Goal: Information Seeking & Learning: Learn about a topic

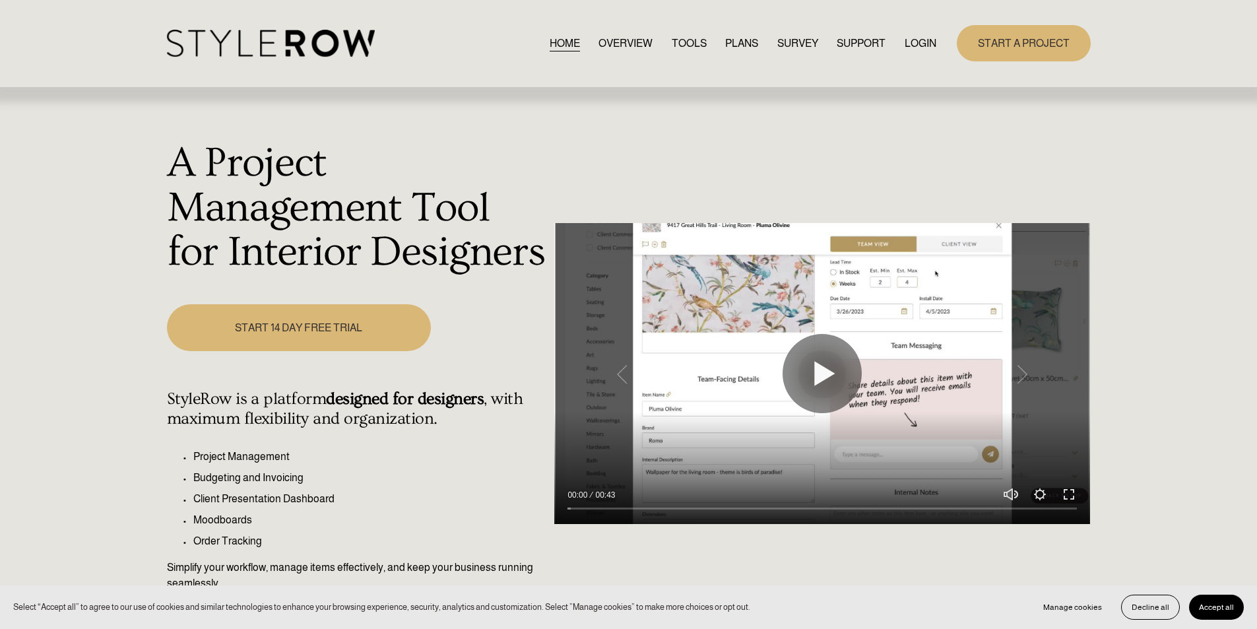
click at [928, 47] on link "LOGIN" at bounding box center [920, 43] width 32 height 18
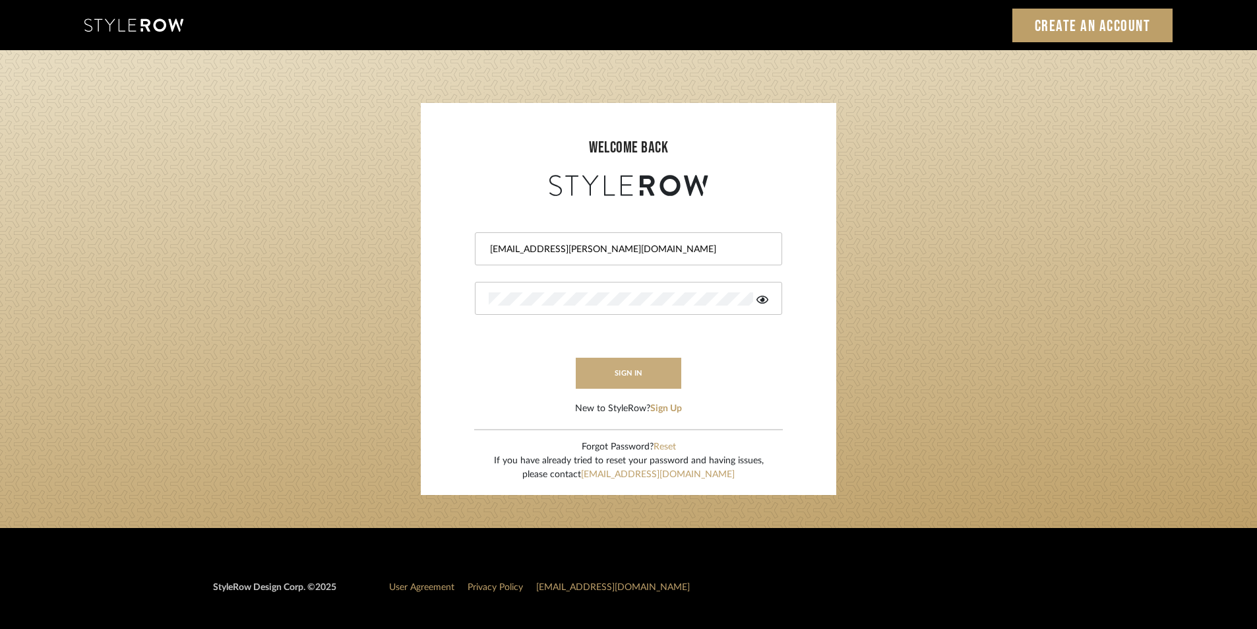
click at [633, 363] on button "sign in" at bounding box center [629, 373] width 106 height 31
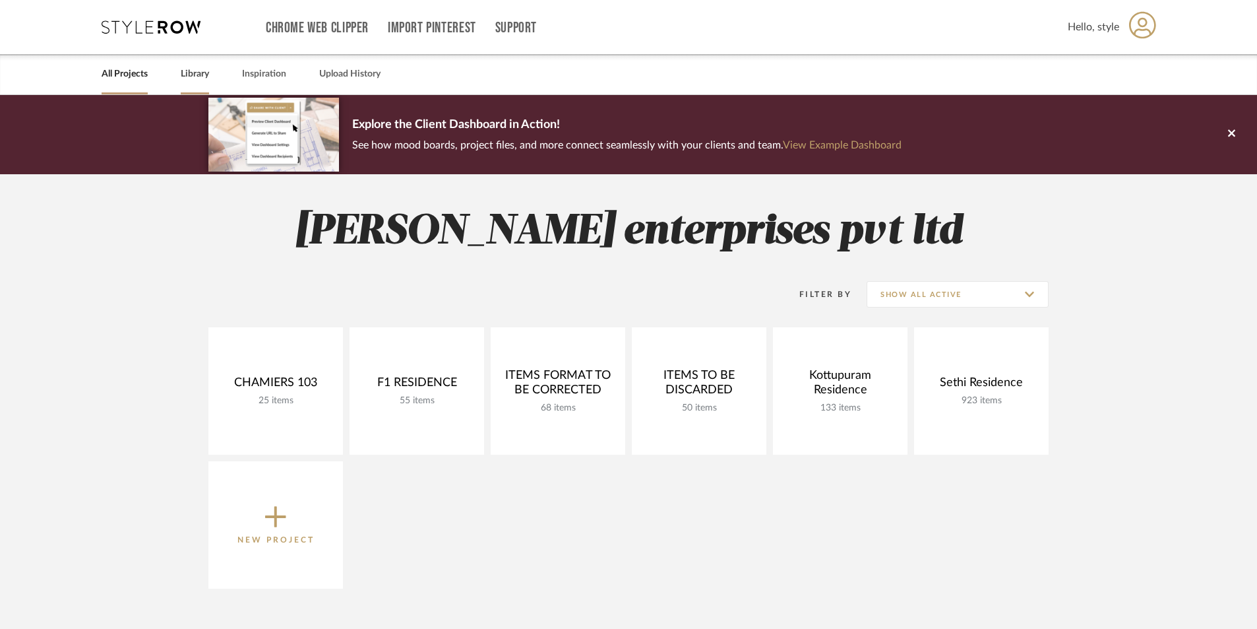
click at [195, 75] on link "Library" at bounding box center [195, 74] width 28 height 18
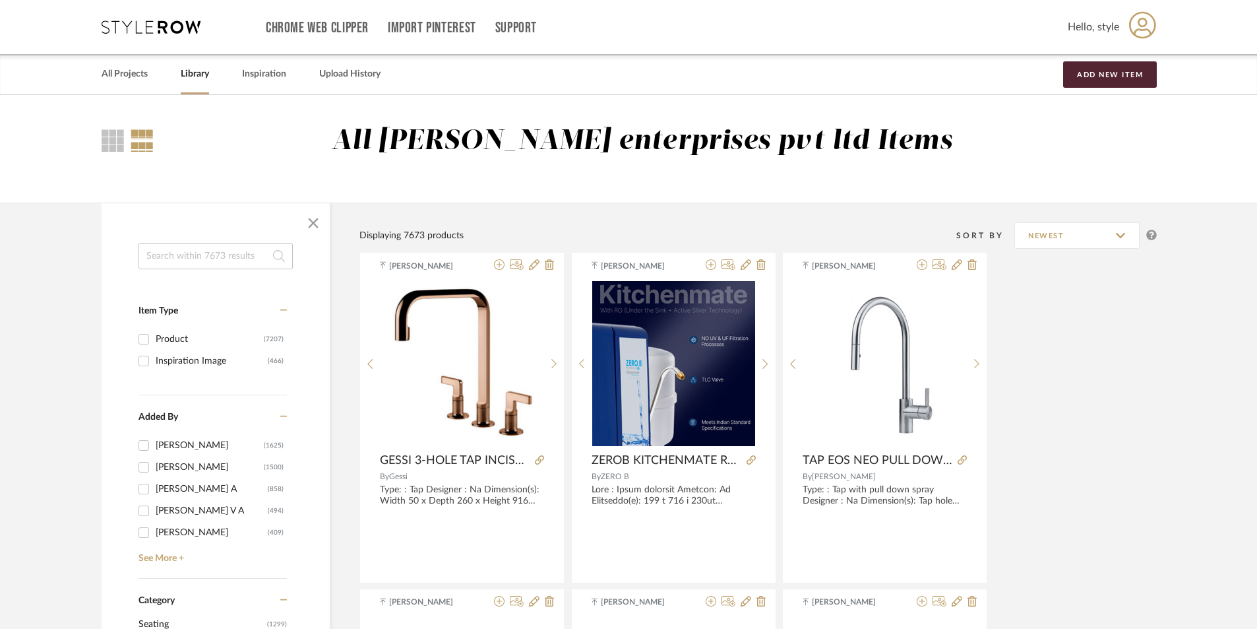
click at [170, 255] on input at bounding box center [216, 256] width 154 height 26
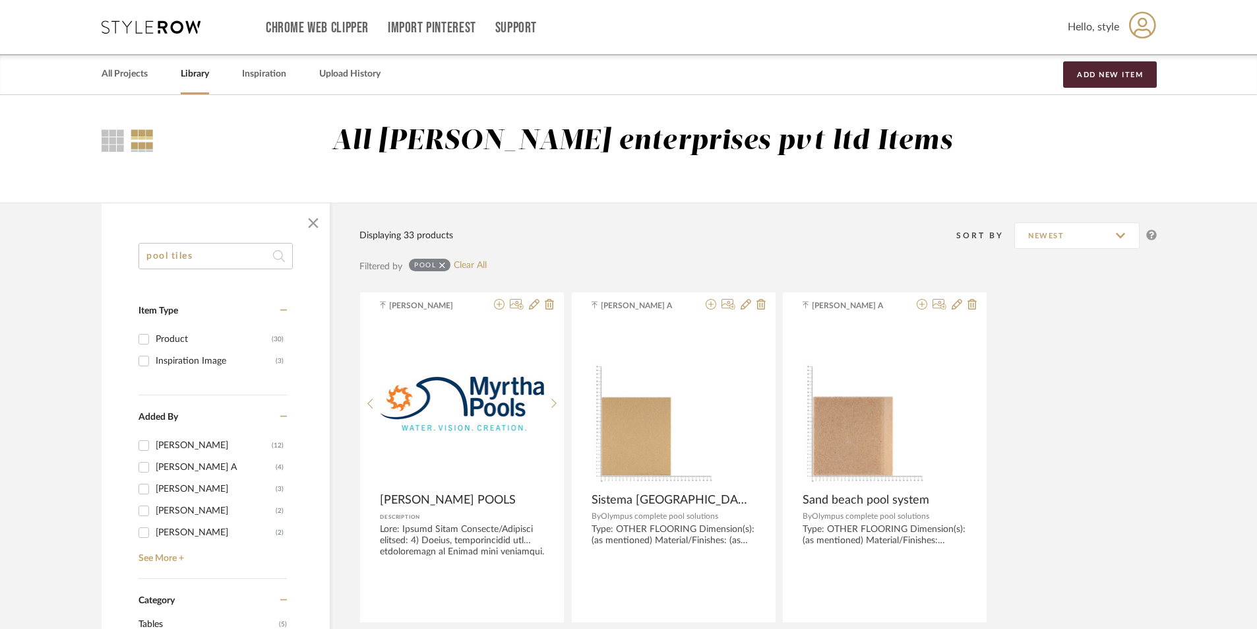
type input "pool tiles"
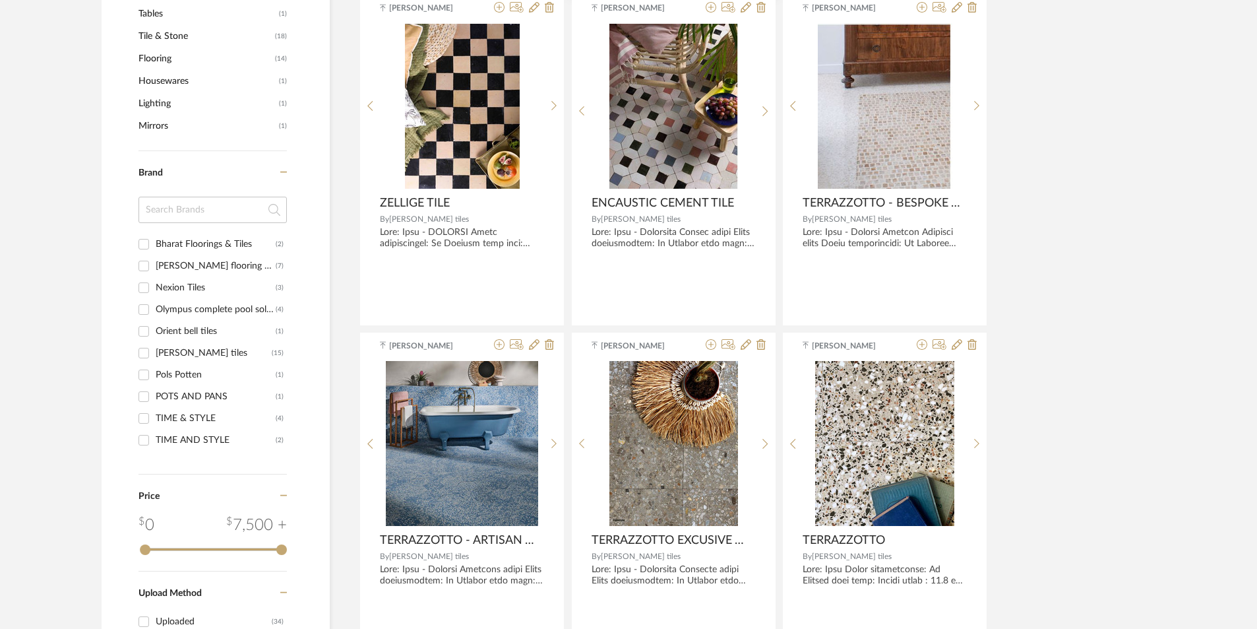
scroll to position [660, 0]
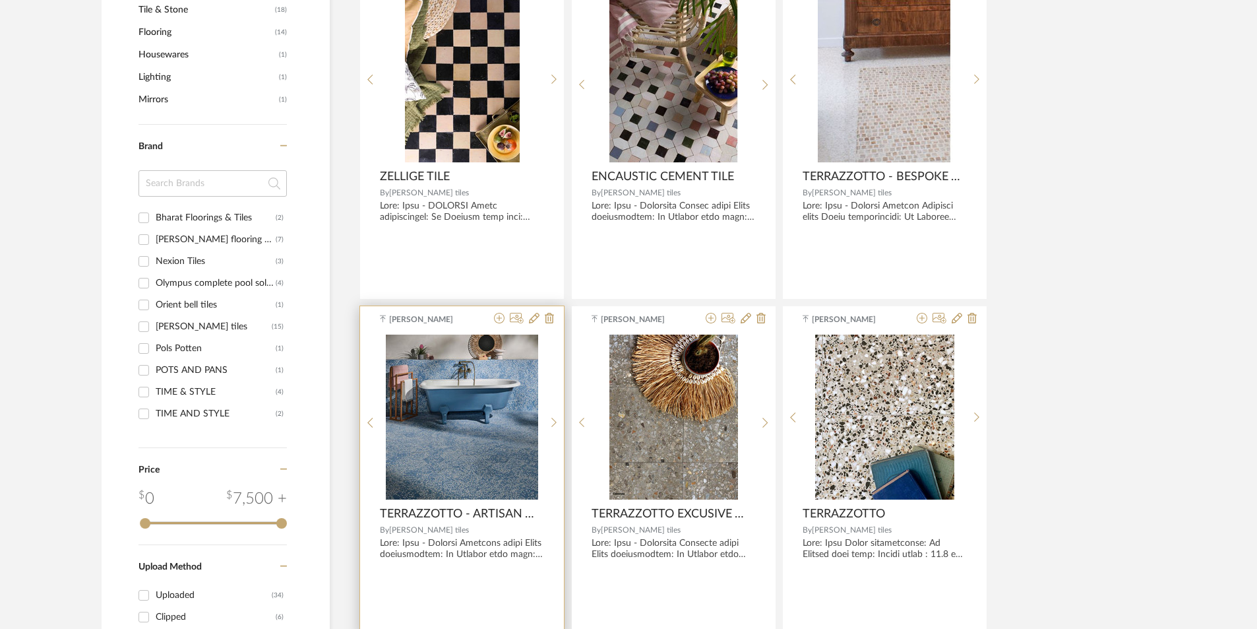
click at [0, 0] on img at bounding box center [0, 0] width 0 height 0
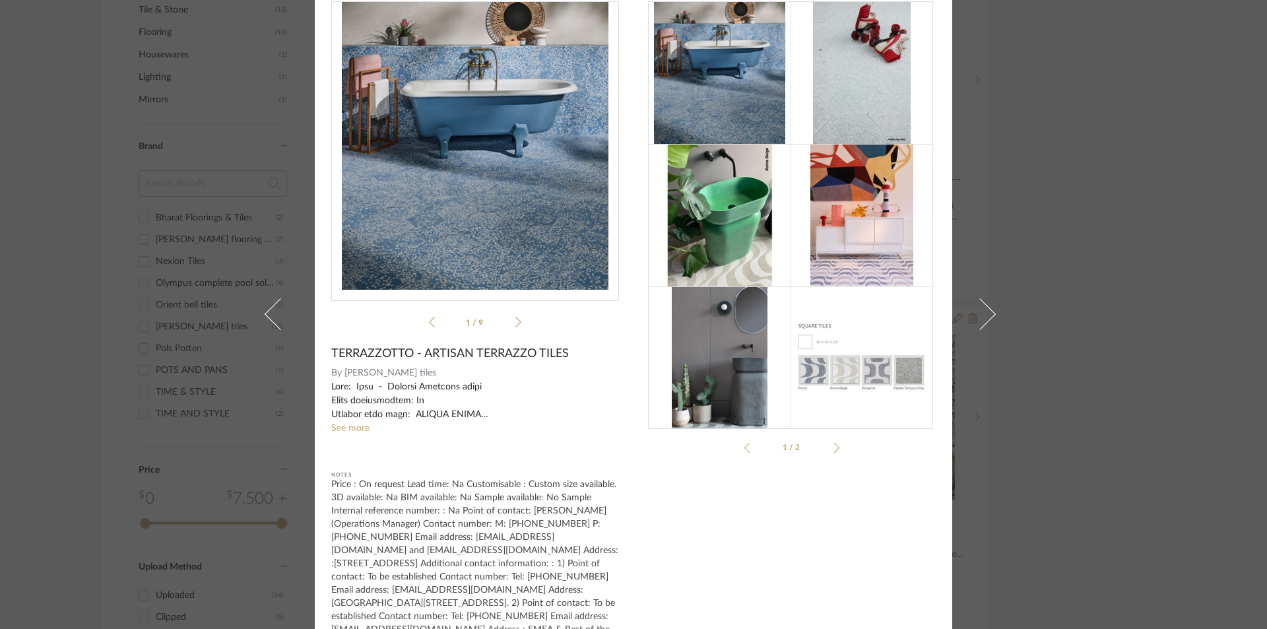
scroll to position [0, 0]
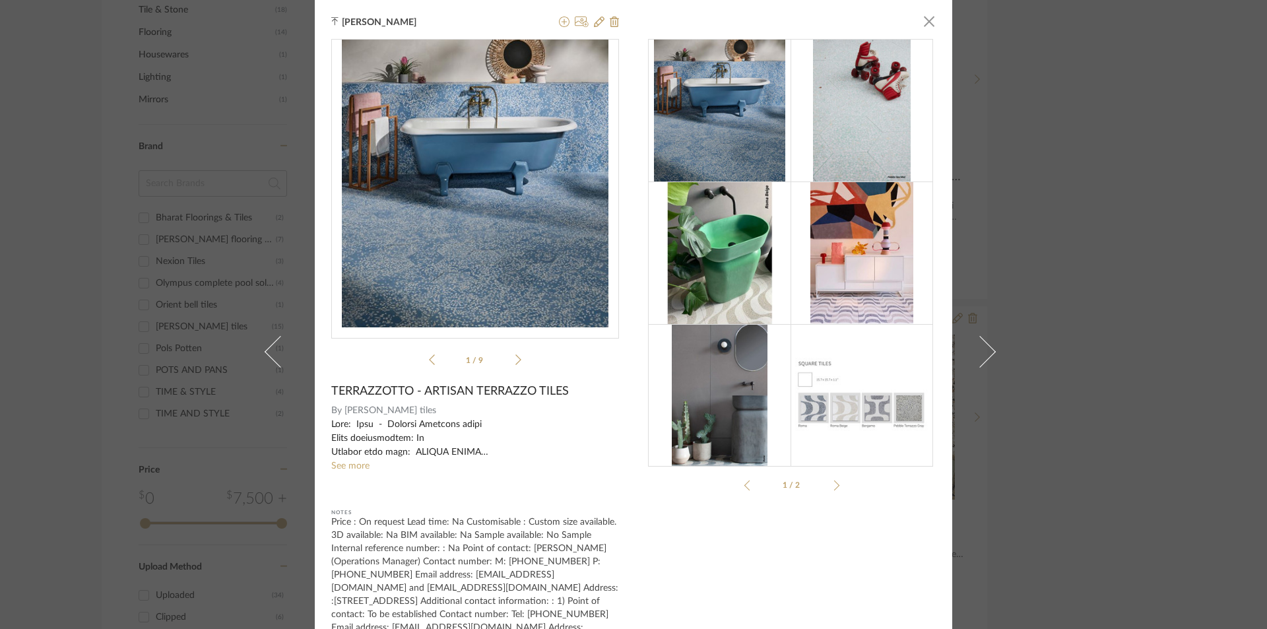
click at [508, 363] on li "1 / 9" at bounding box center [475, 360] width 80 height 16
click at [515, 357] on icon at bounding box center [518, 360] width 6 height 12
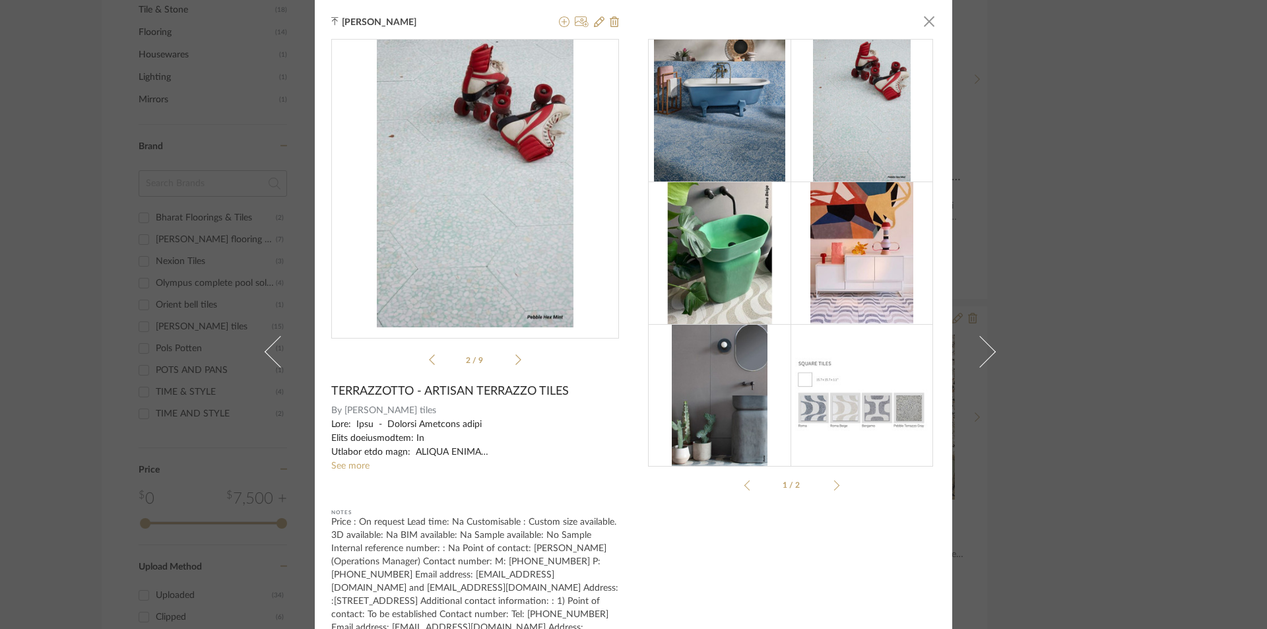
click at [515, 361] on icon at bounding box center [518, 360] width 6 height 12
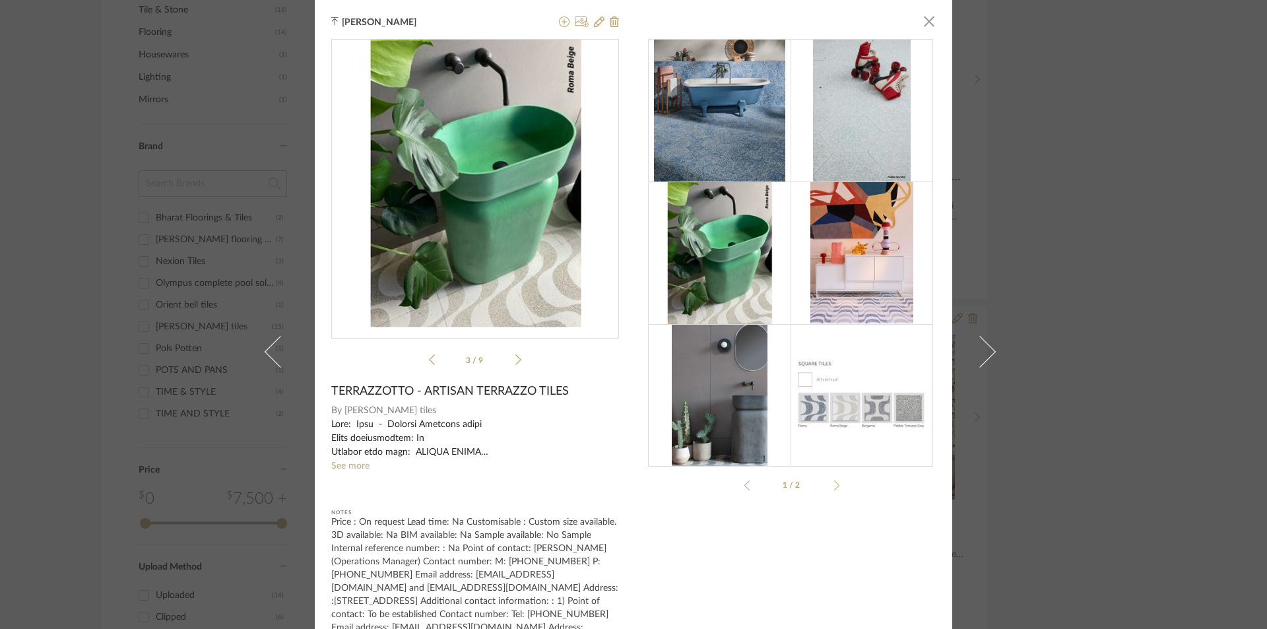
click at [1118, 122] on div "[PERSON_NAME] × Terrazzo...[PERSON_NAME]-[GEOGRAPHIC_DATA]pdf Terrazzo...[PERSO…" at bounding box center [633, 314] width 1267 height 629
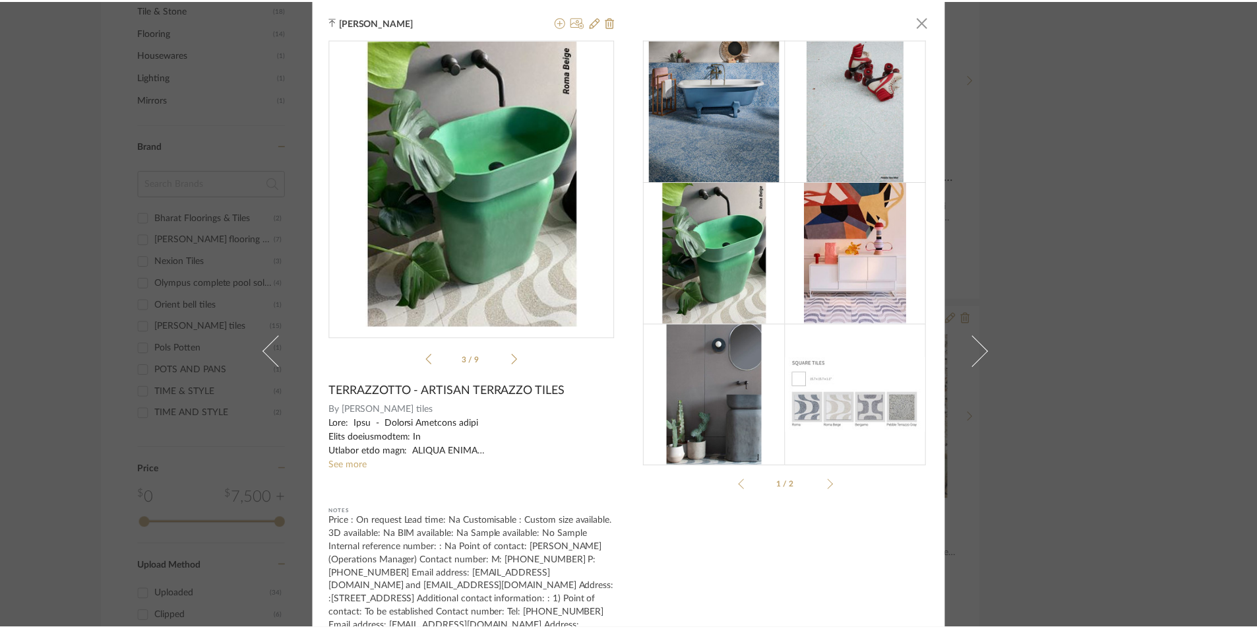
scroll to position [660, 0]
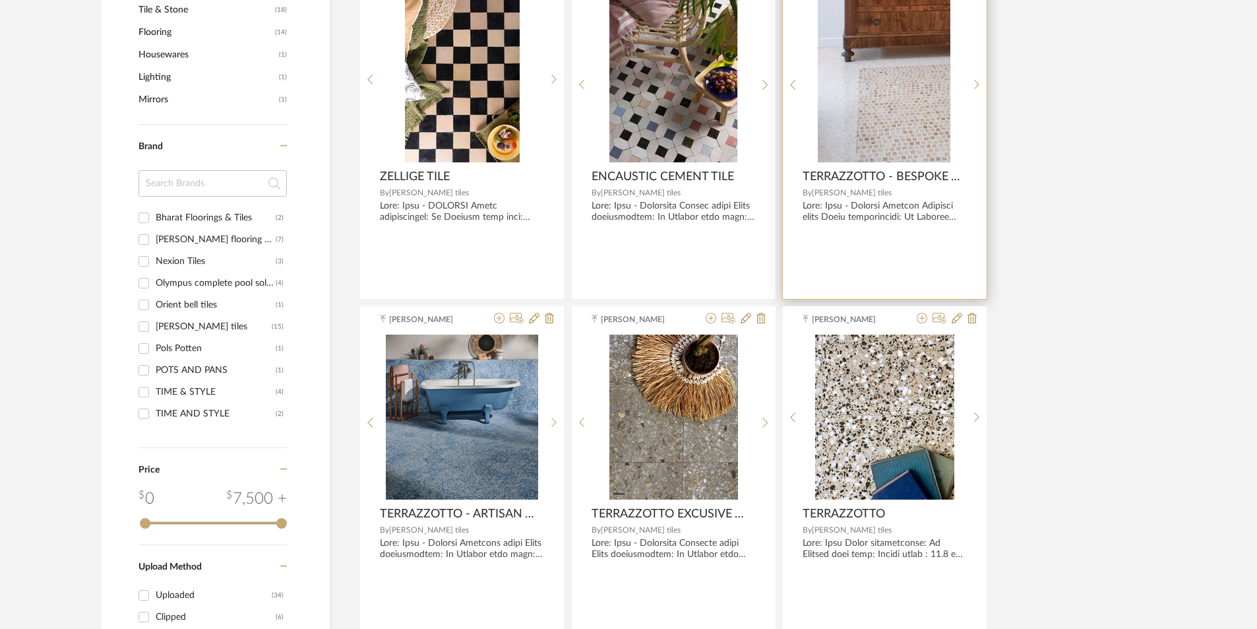
click at [0, 0] on img at bounding box center [0, 0] width 0 height 0
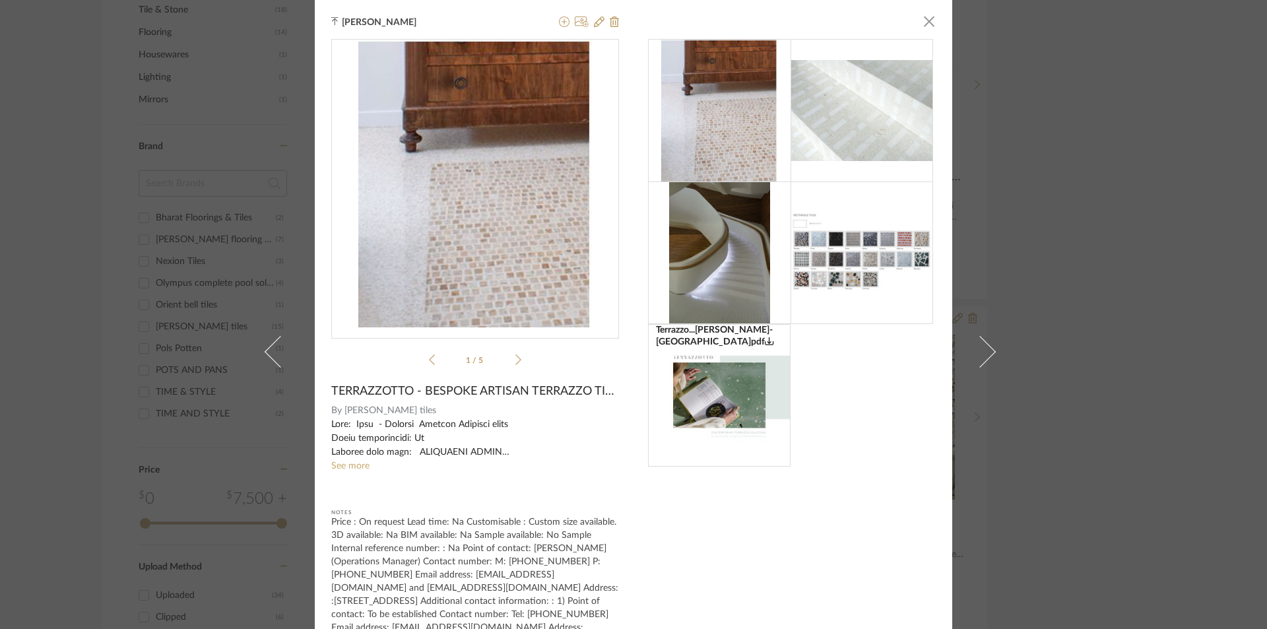
scroll to position [75, 0]
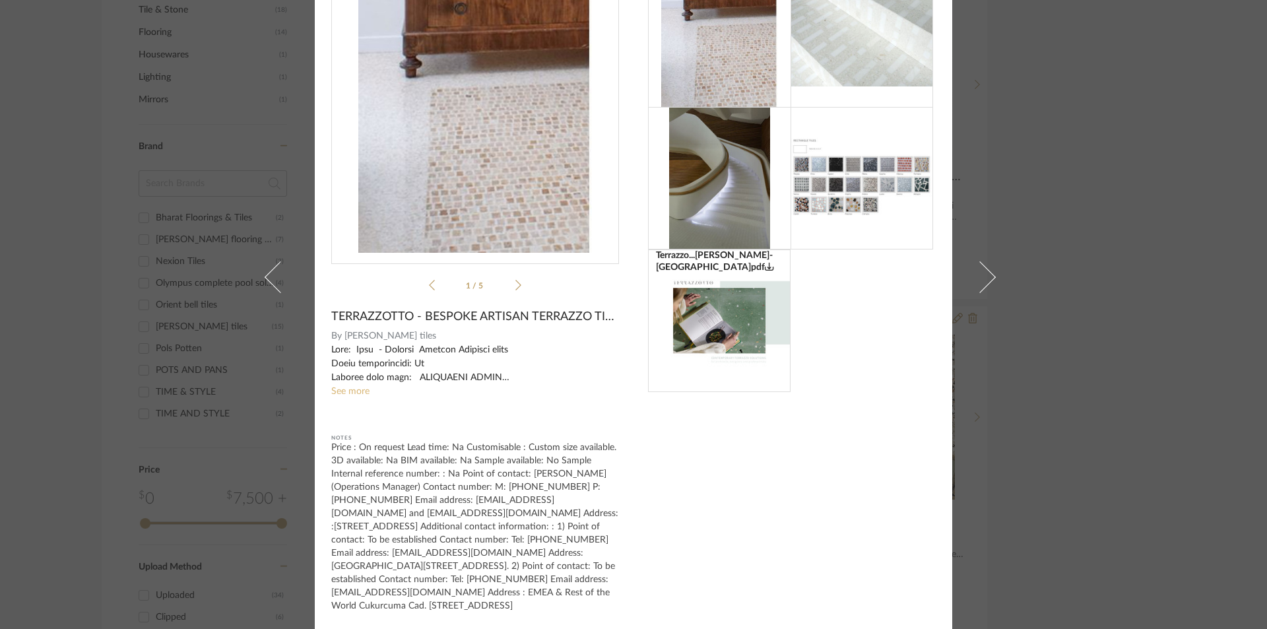
click at [357, 392] on link "See more" at bounding box center [350, 391] width 38 height 9
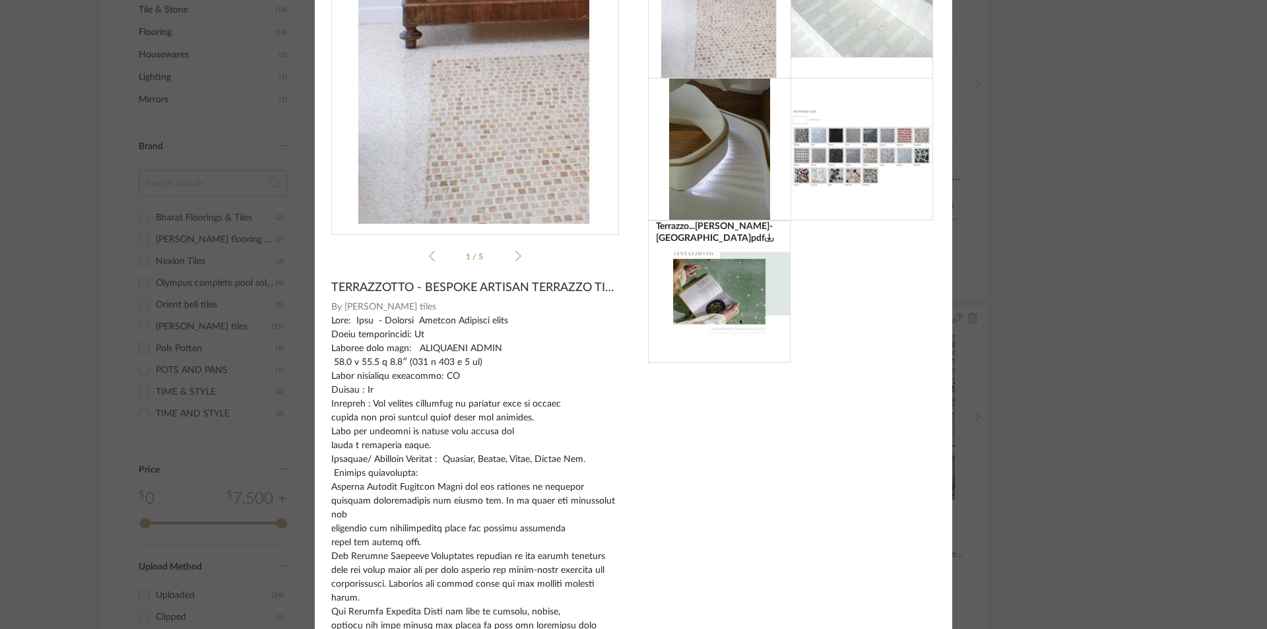
scroll to position [0, 0]
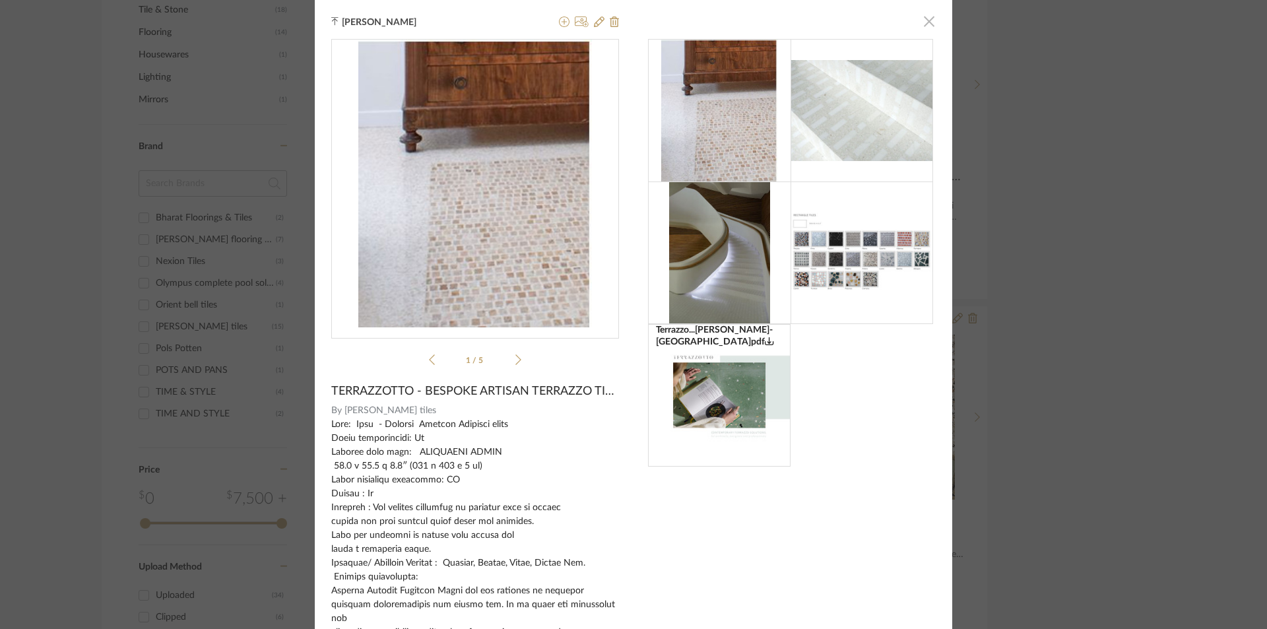
click at [923, 19] on span "button" at bounding box center [929, 21] width 26 height 26
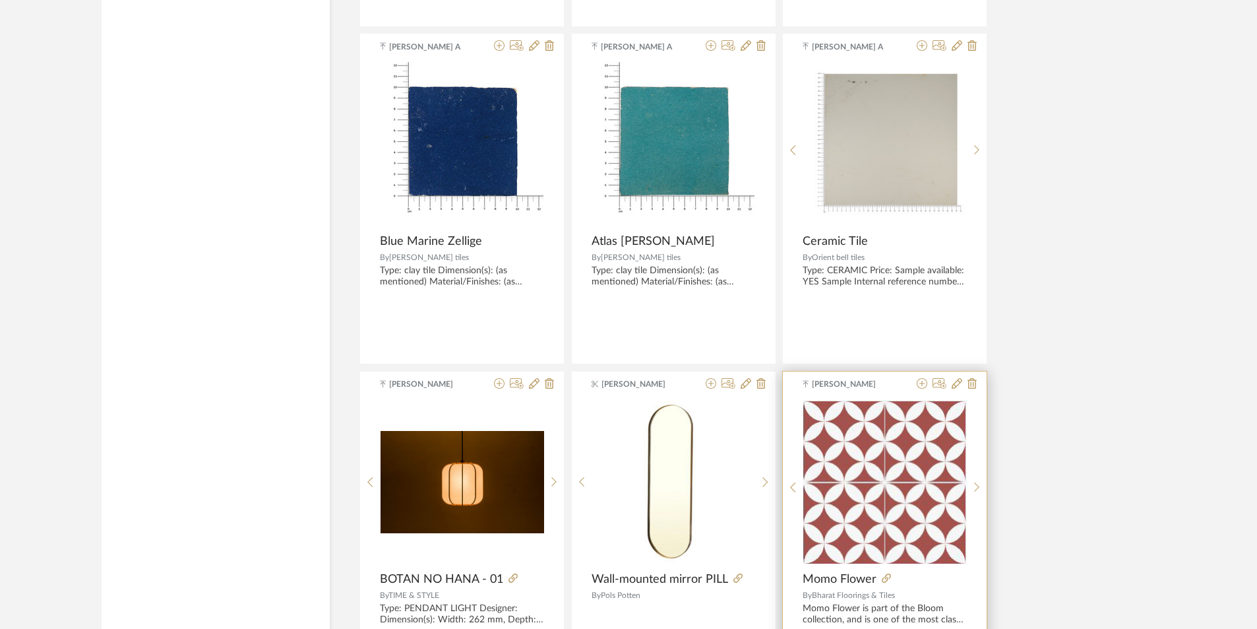
scroll to position [2902, 0]
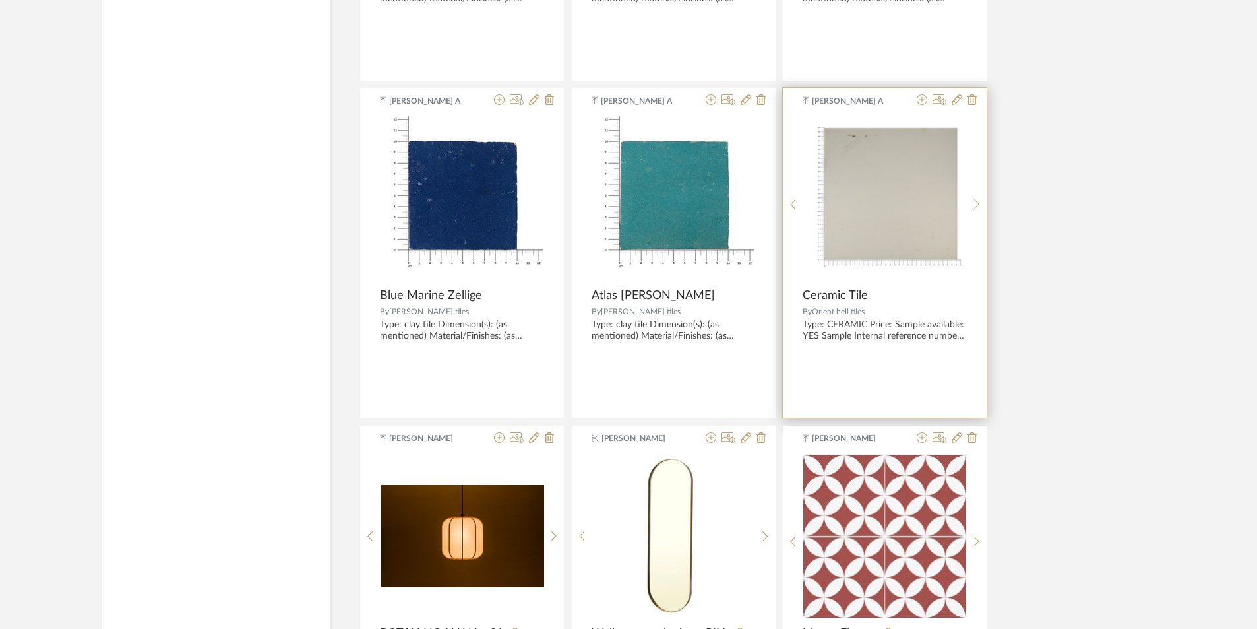
click at [825, 296] on span "Ceramic Tile" at bounding box center [835, 295] width 65 height 15
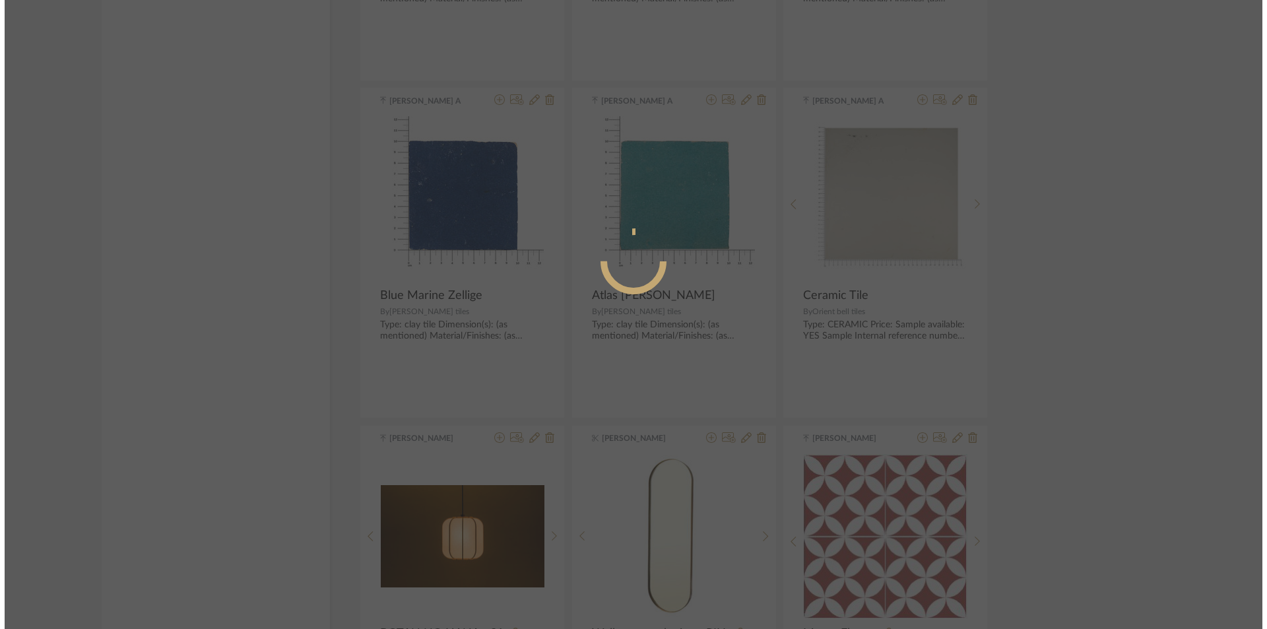
scroll to position [0, 0]
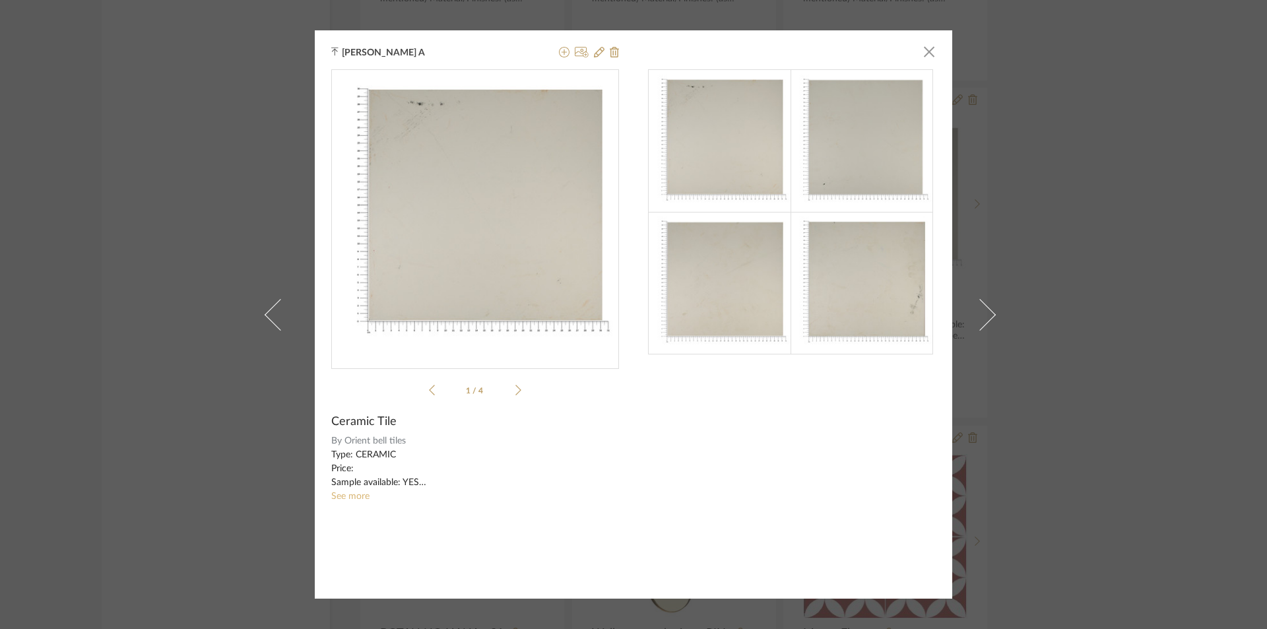
click at [342, 495] on link "See more" at bounding box center [350, 495] width 38 height 9
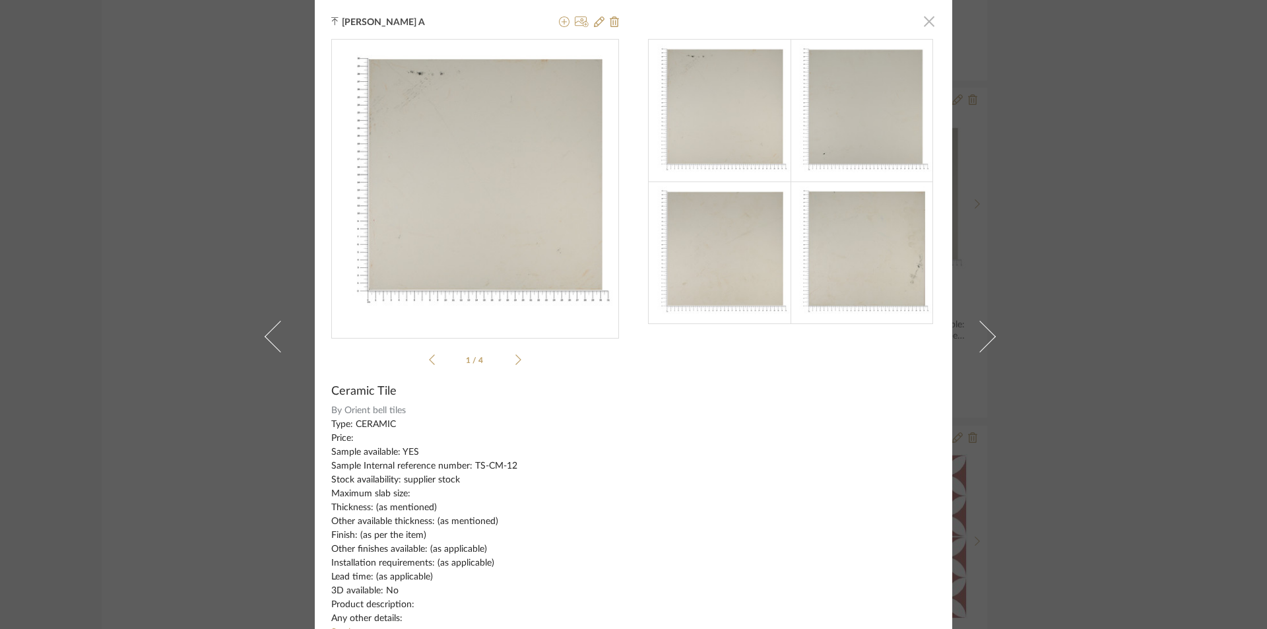
click at [929, 25] on span "button" at bounding box center [929, 21] width 26 height 26
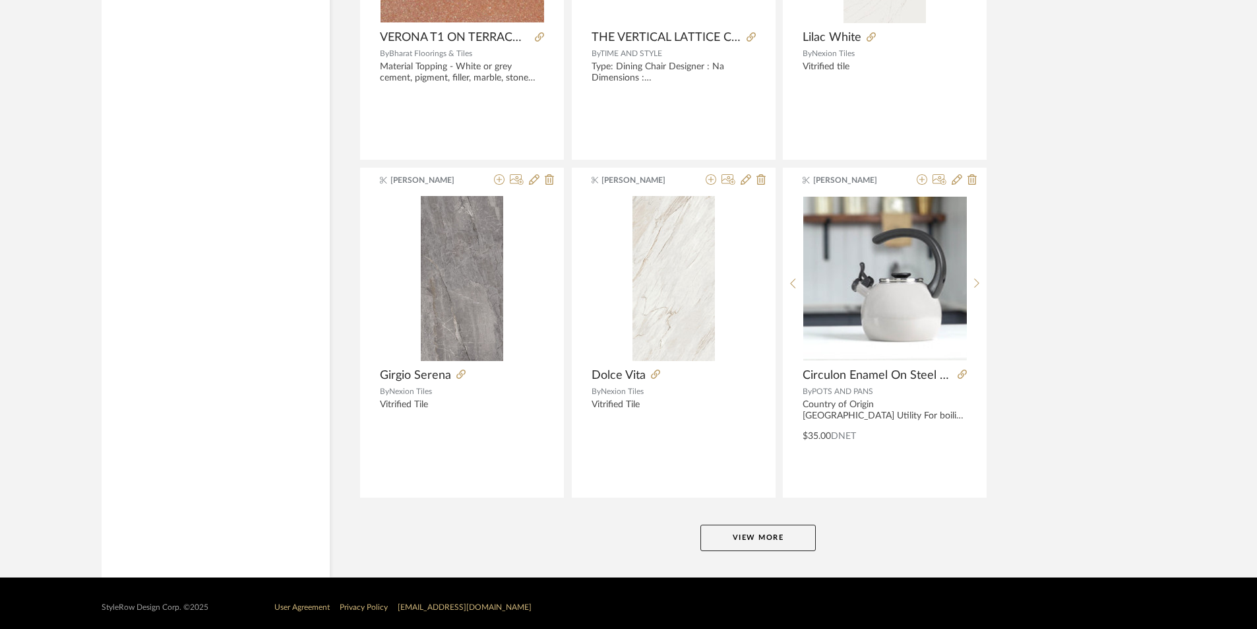
scroll to position [3844, 0]
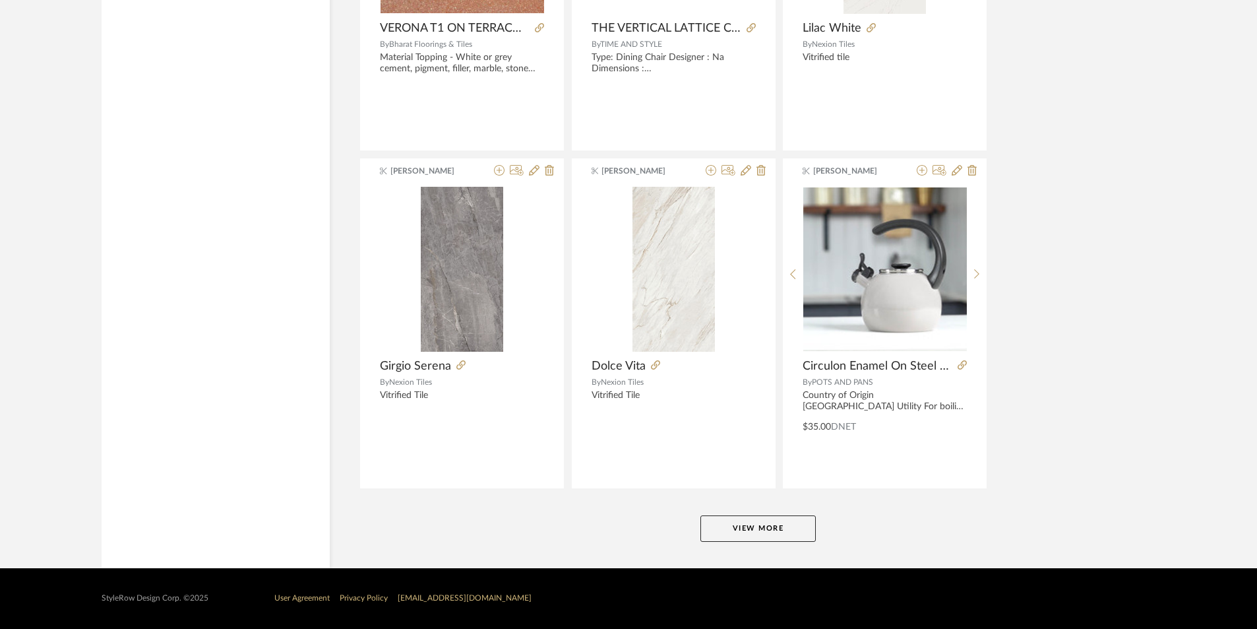
click at [764, 522] on button "View More" at bounding box center [758, 528] width 115 height 26
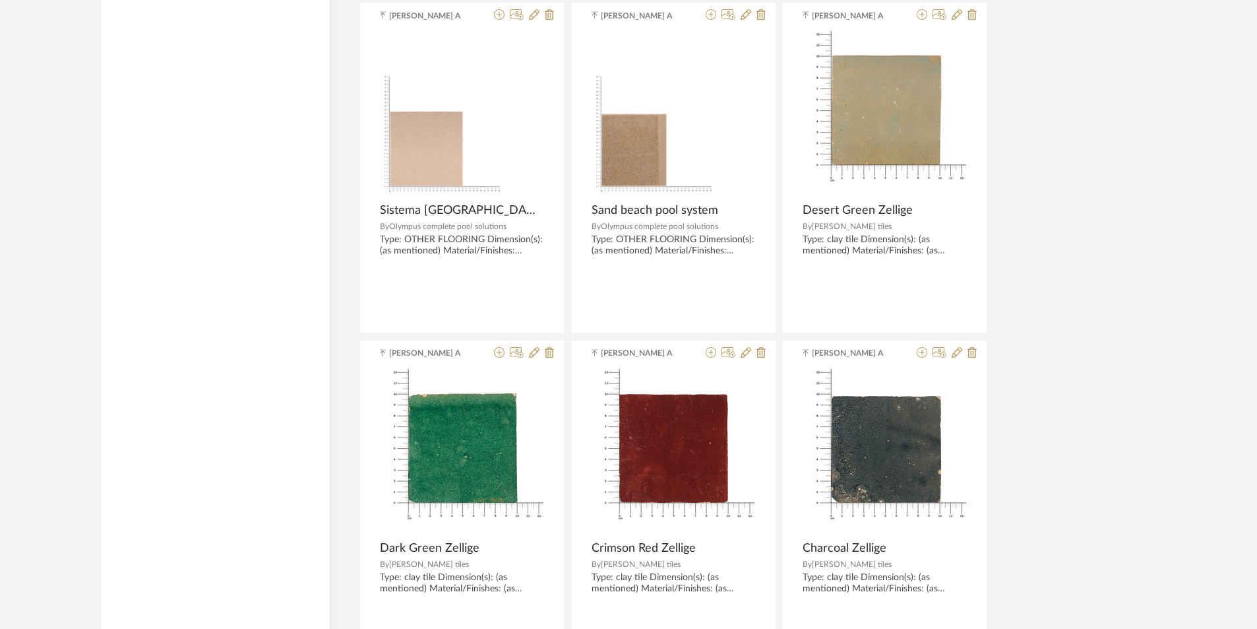
scroll to position [2063, 0]
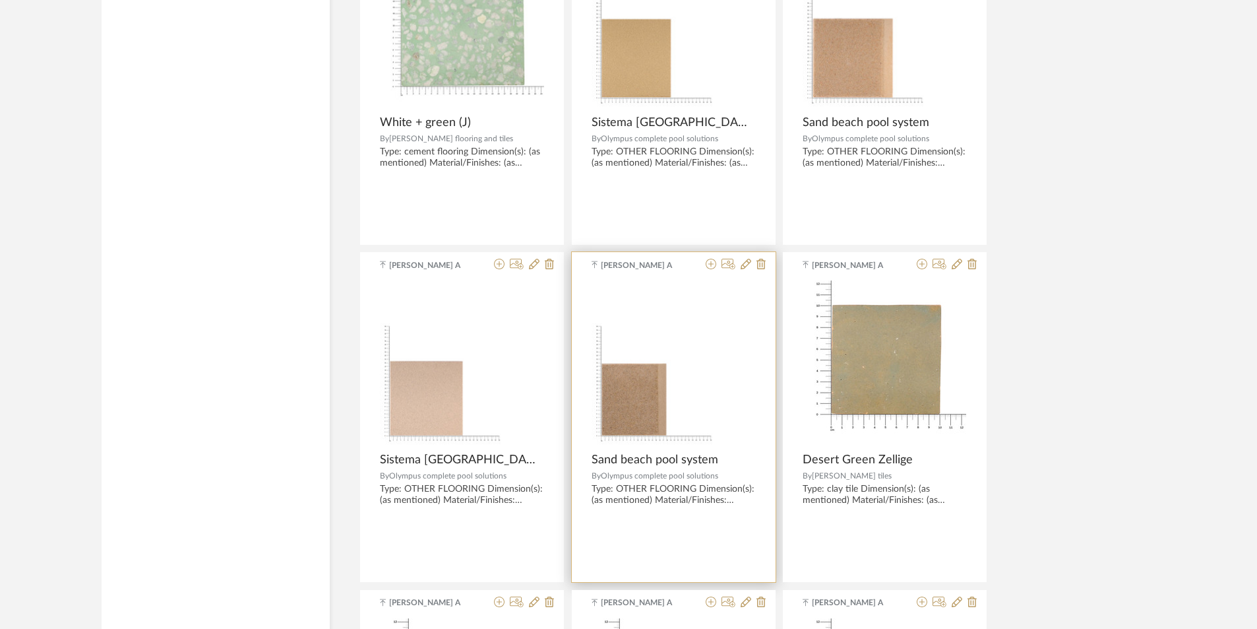
click at [636, 459] on span "Sand beach pool system" at bounding box center [655, 460] width 127 height 15
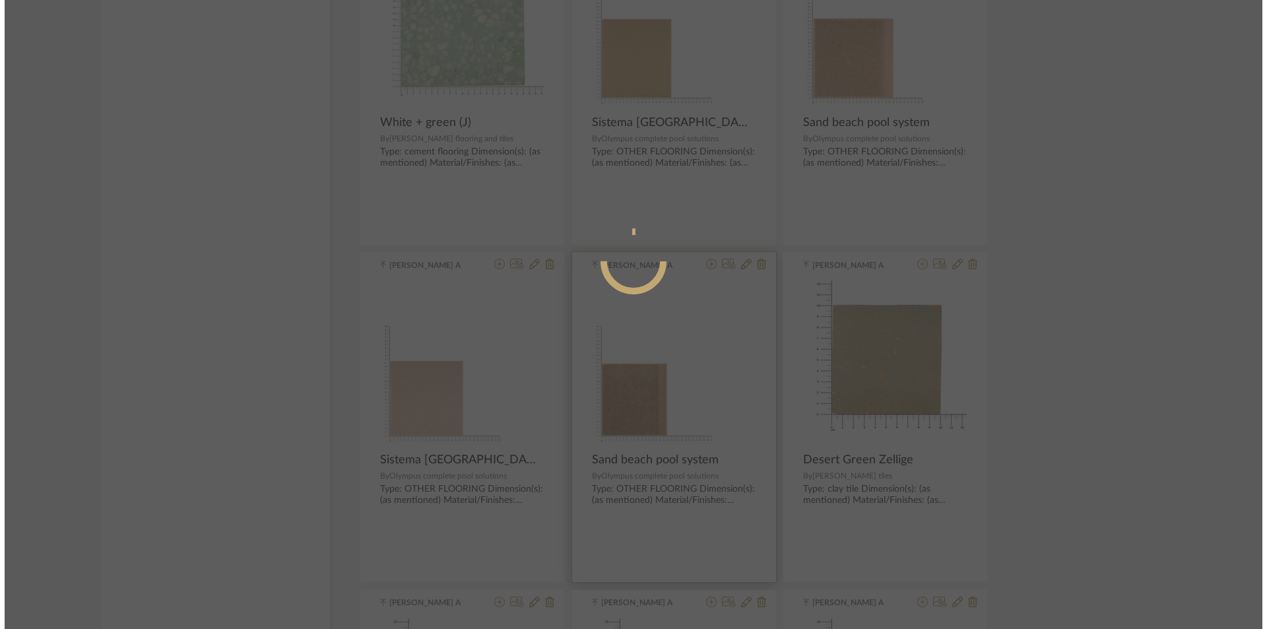
scroll to position [0, 0]
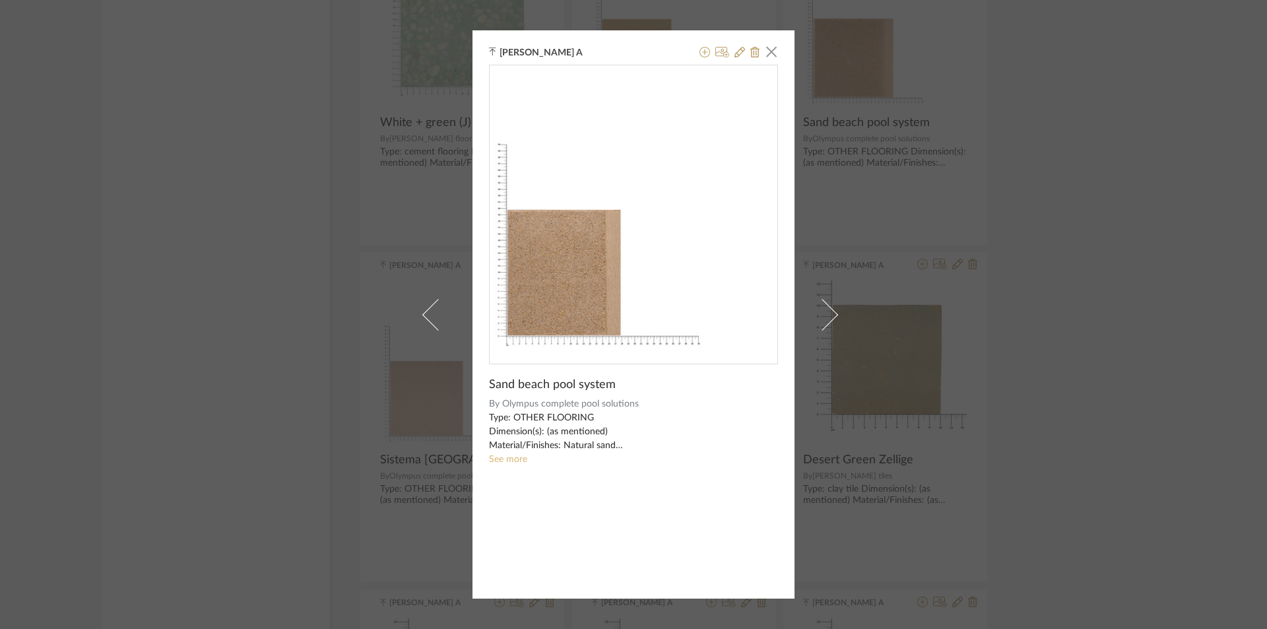
click at [499, 456] on link "See more" at bounding box center [508, 458] width 38 height 9
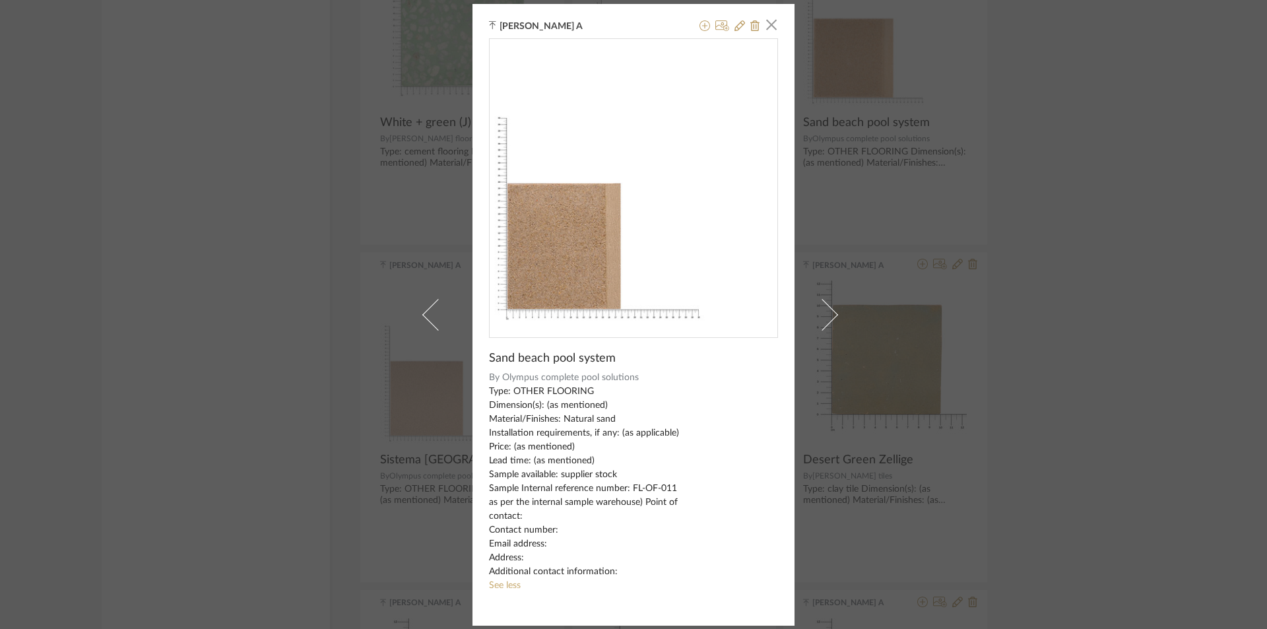
click at [579, 377] on span "Olympus complete pool solutions" at bounding box center [640, 378] width 276 height 14
drag, startPoint x: 493, startPoint y: 375, endPoint x: 639, endPoint y: 383, distance: 145.3
click at [639, 383] on div "By Olympus complete pool solutions" at bounding box center [633, 378] width 289 height 14
drag, startPoint x: 484, startPoint y: 355, endPoint x: 639, endPoint y: 379, distance: 156.3
click at [639, 379] on div "Sand beach pool system By Olympus complete pool solutions Type: OTHER FLOORING …" at bounding box center [633, 323] width 289 height 571
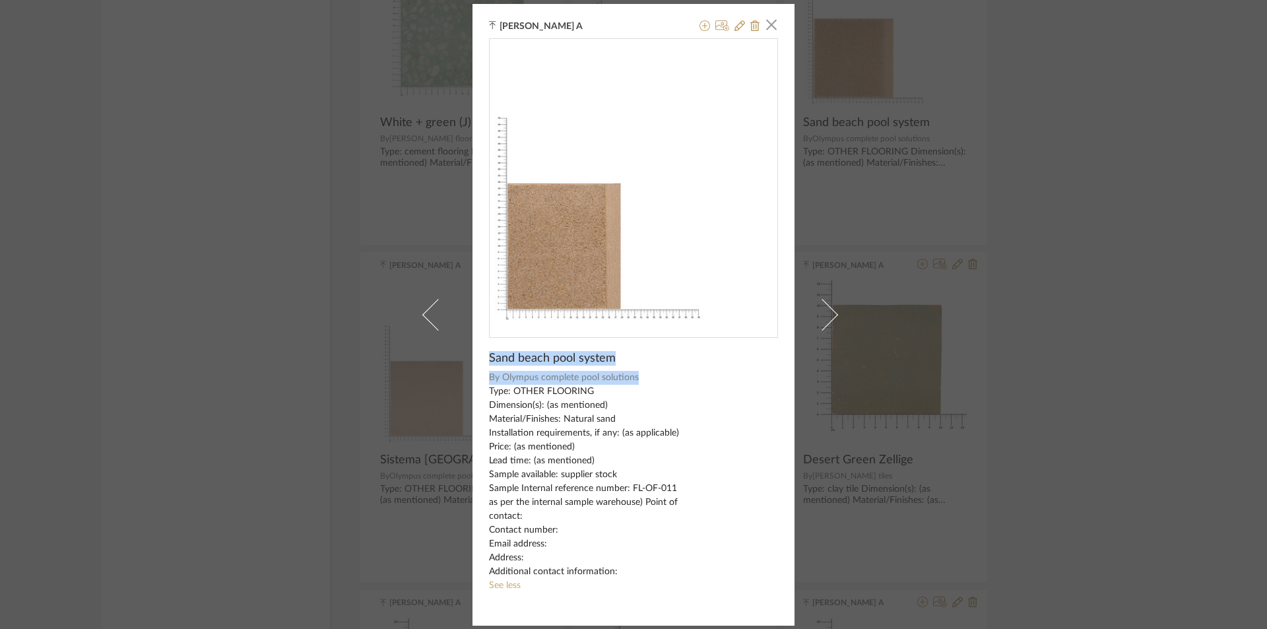
copy div "Sand beach pool system By Olympus complete pool solutions"
